Goal: Task Accomplishment & Management: Use online tool/utility

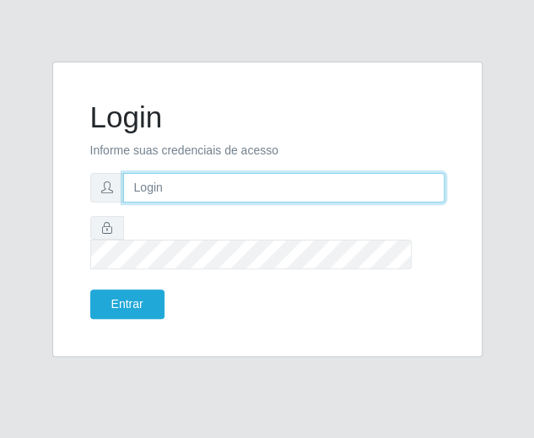
drag, startPoint x: 0, startPoint y: 0, endPoint x: 253, endPoint y: 202, distance: 323.6
click at [253, 202] on input "text" at bounding box center [283, 188] width 321 height 30
type input "[EMAIL_ADDRESS][DOMAIN_NAME]"
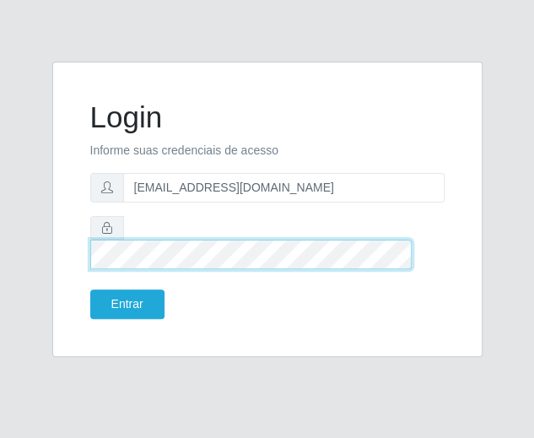
click at [90, 289] on button "Entrar" at bounding box center [127, 304] width 74 height 30
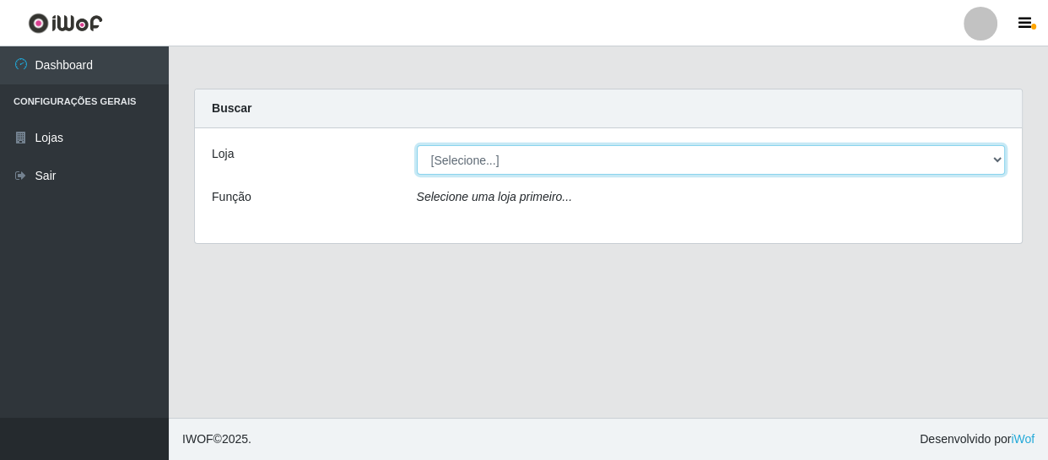
click at [533, 158] on select "[Selecione...] SuperFácil Atacado - São Gonçalo do Amarante" at bounding box center [711, 160] width 589 height 30
select select "408"
click at [417, 145] on select "[Selecione...] SuperFácil Atacado - São Gonçalo do Amarante" at bounding box center [711, 160] width 589 height 30
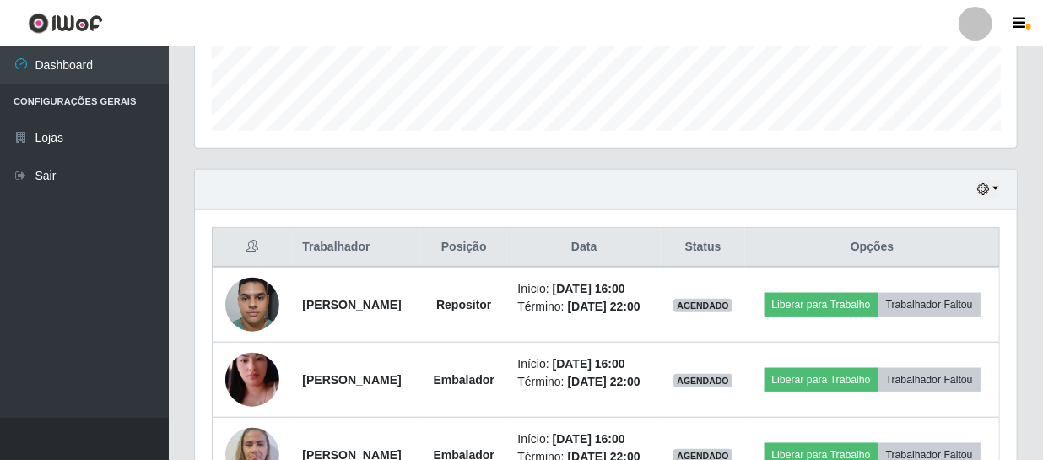
scroll to position [469, 0]
